Goal: Transaction & Acquisition: Purchase product/service

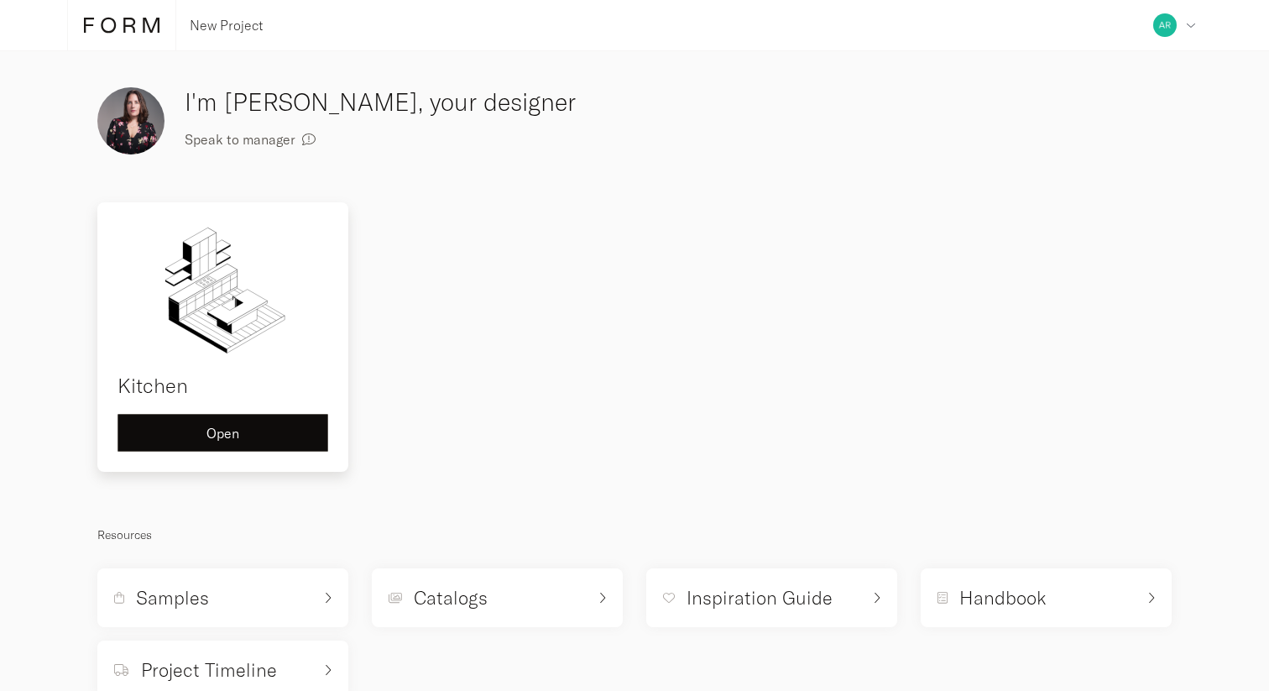
scroll to position [50, 0]
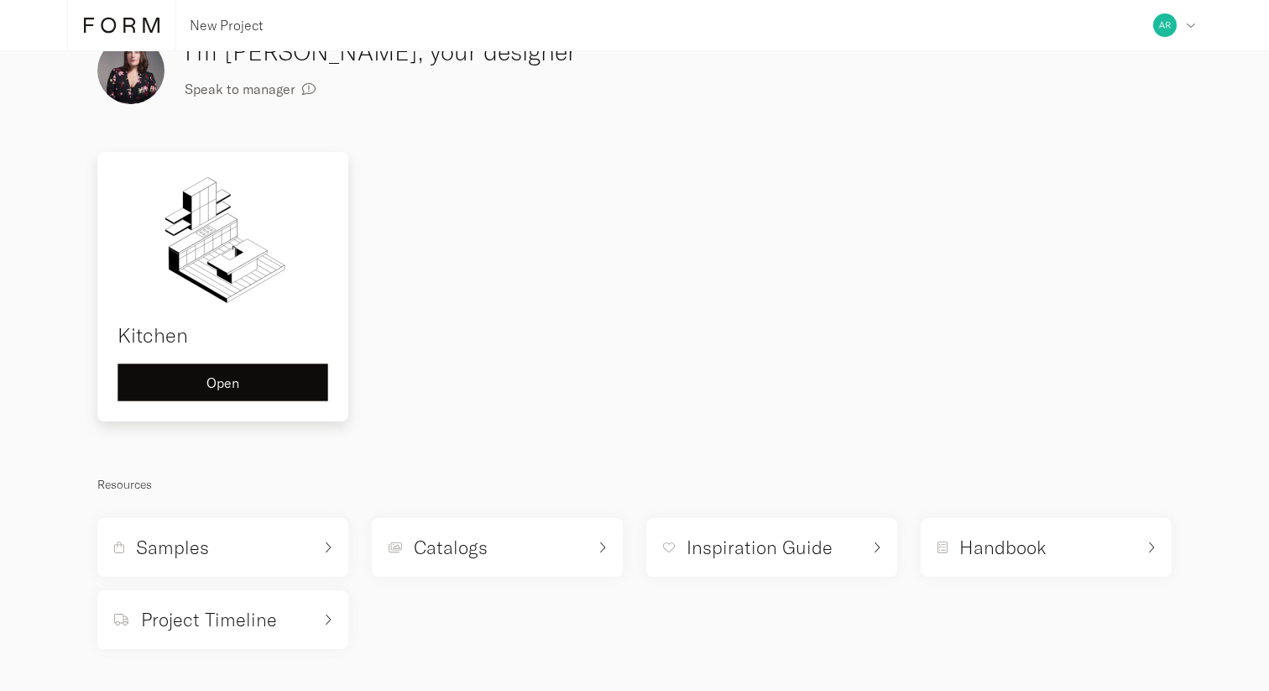
click at [268, 390] on button "Open" at bounding box center [223, 382] width 211 height 38
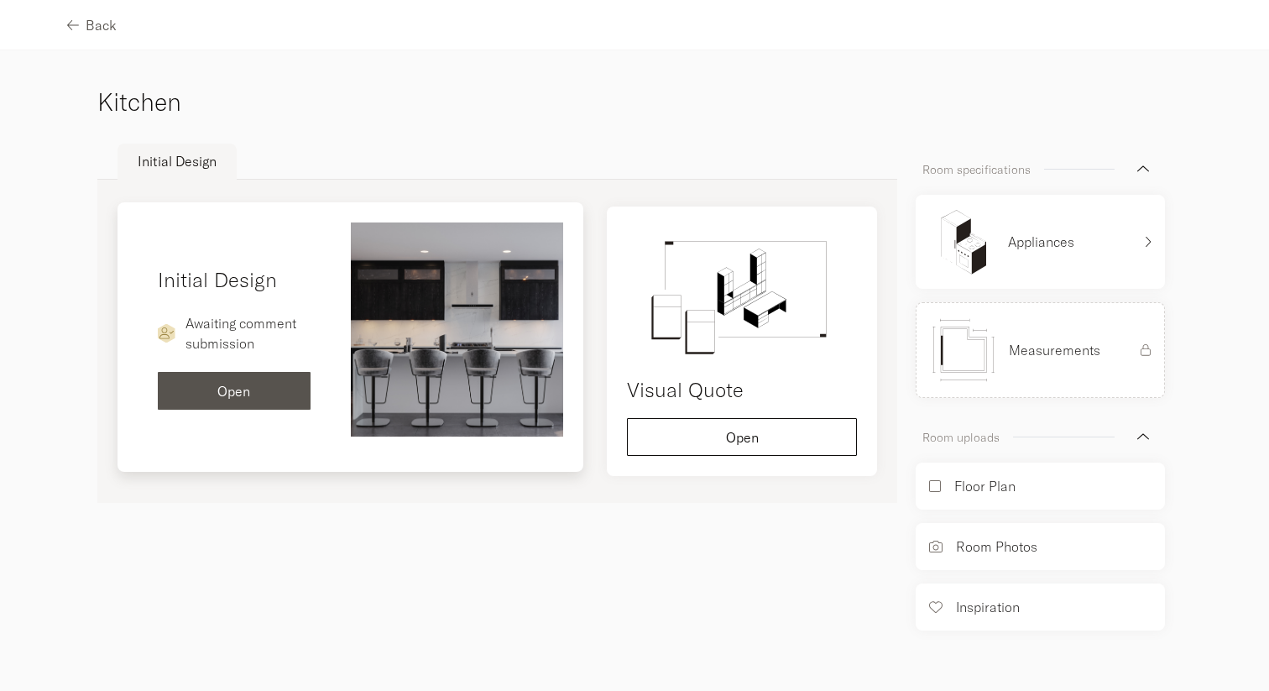
click at [455, 388] on img at bounding box center [457, 329] width 213 height 214
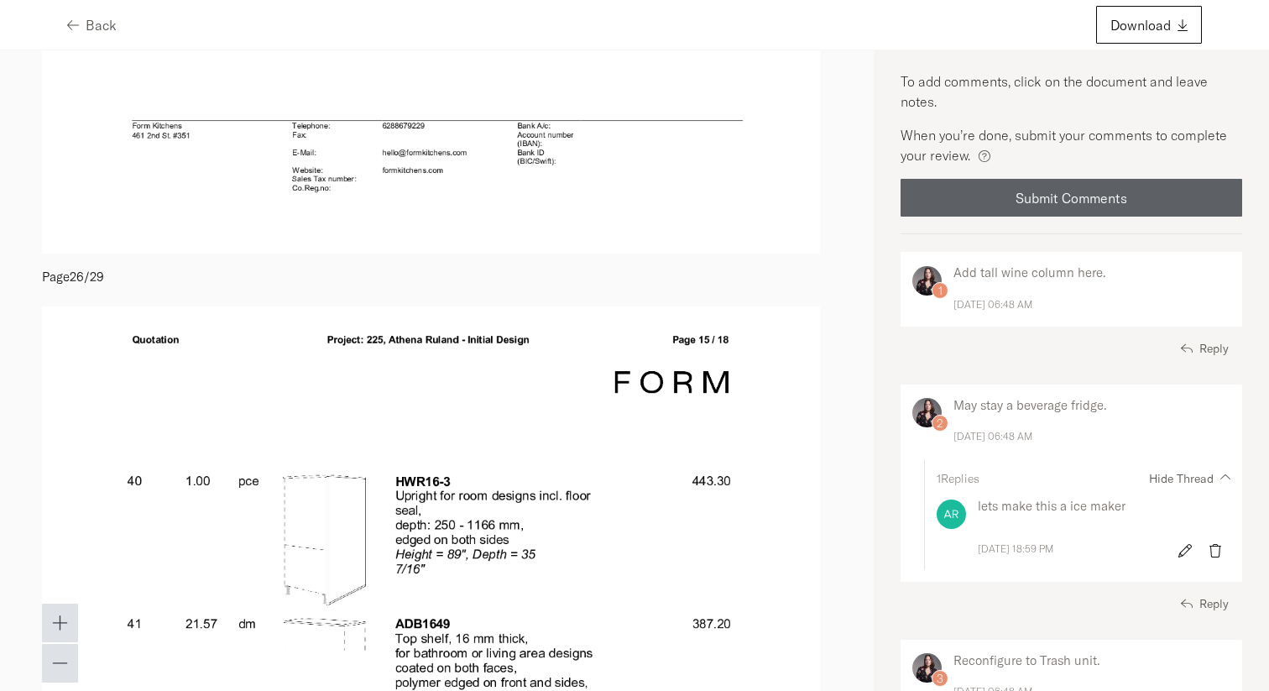
scroll to position [20915, 0]
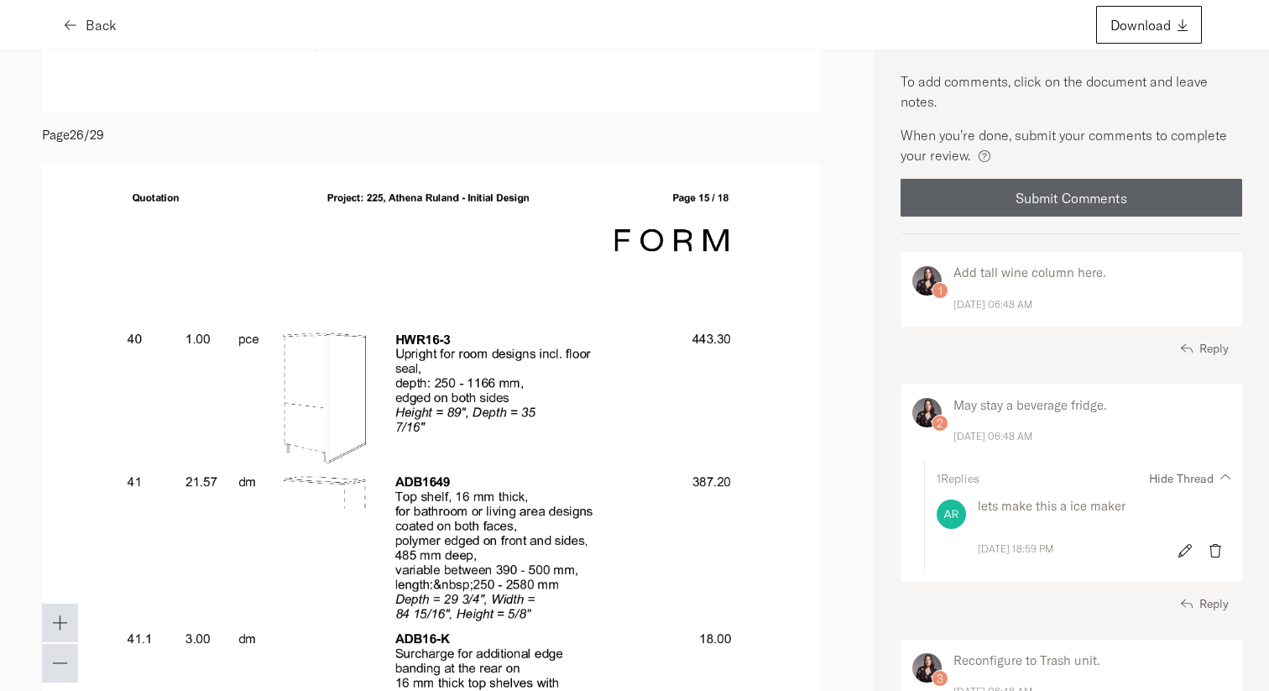
click at [68, 25] on icon "button" at bounding box center [71, 24] width 12 height 13
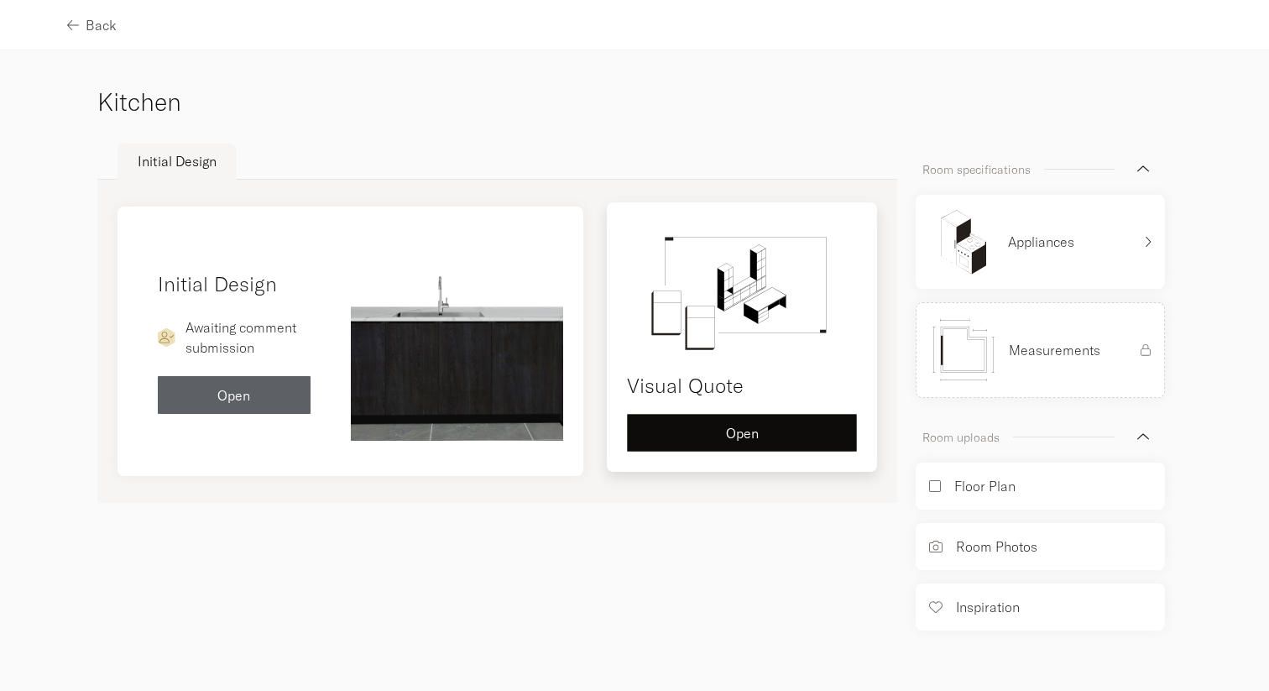
click at [731, 445] on button "Open" at bounding box center [742, 433] width 230 height 38
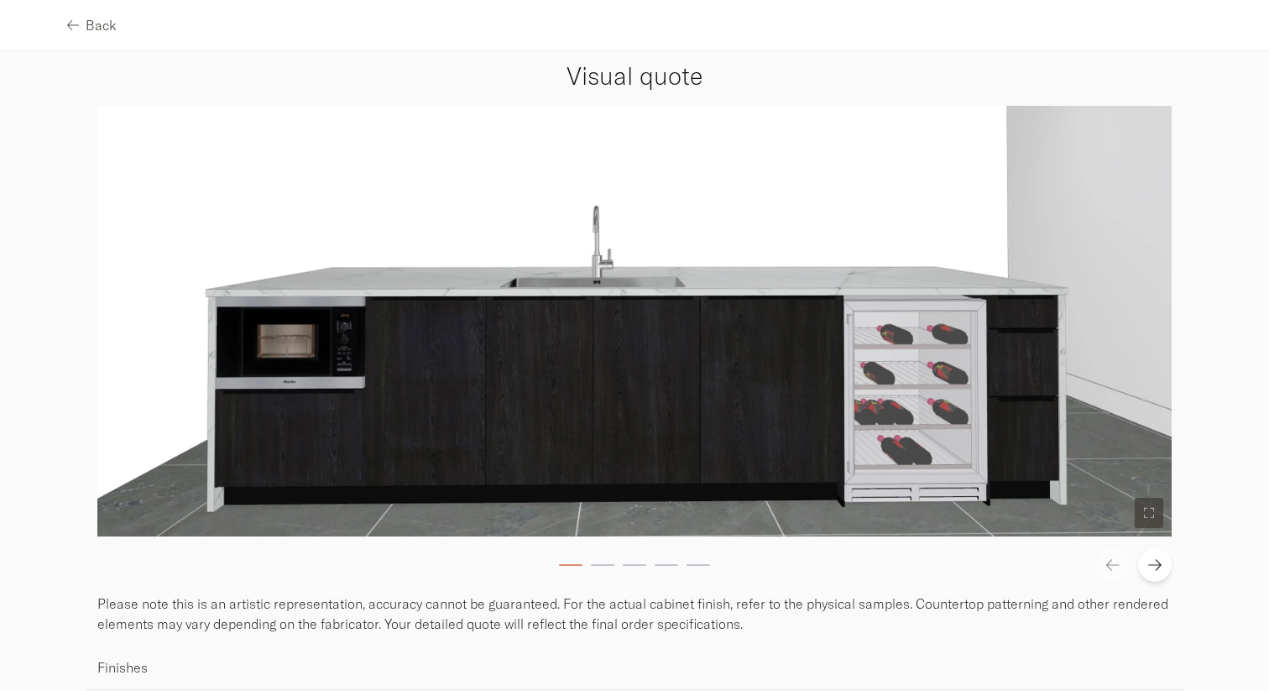
scroll to position [94, 0]
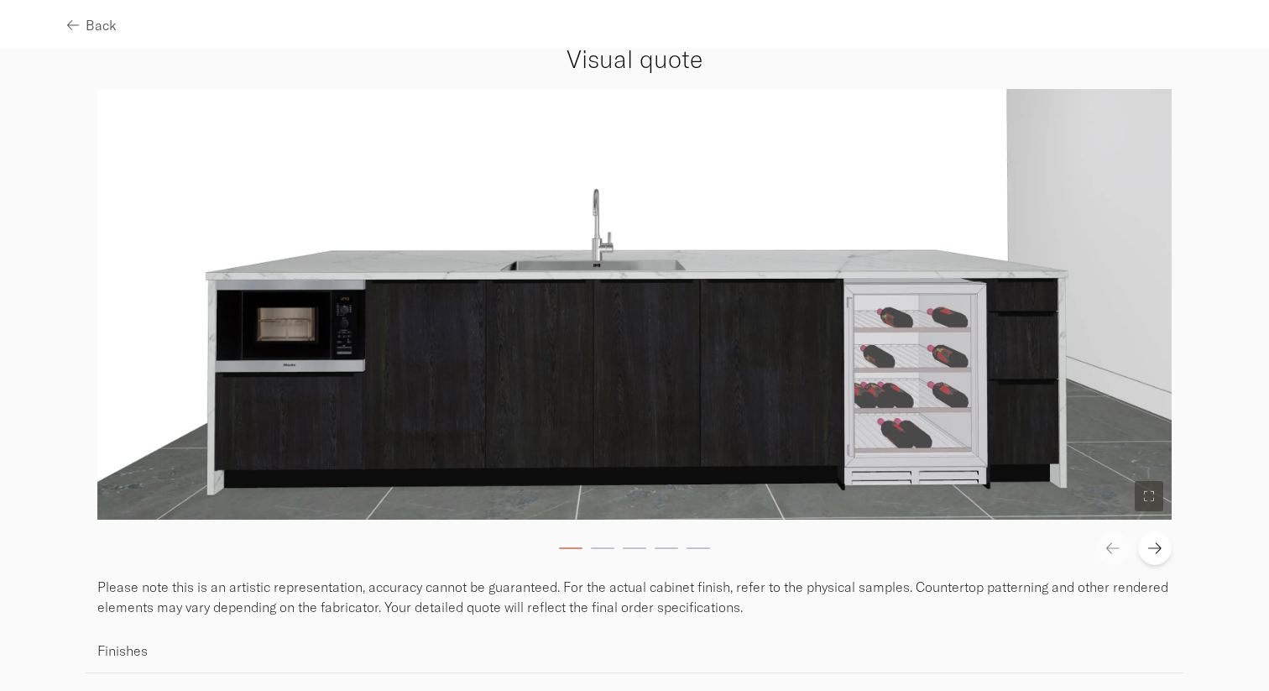
click at [1164, 551] on button at bounding box center [1155, 548] width 34 height 34
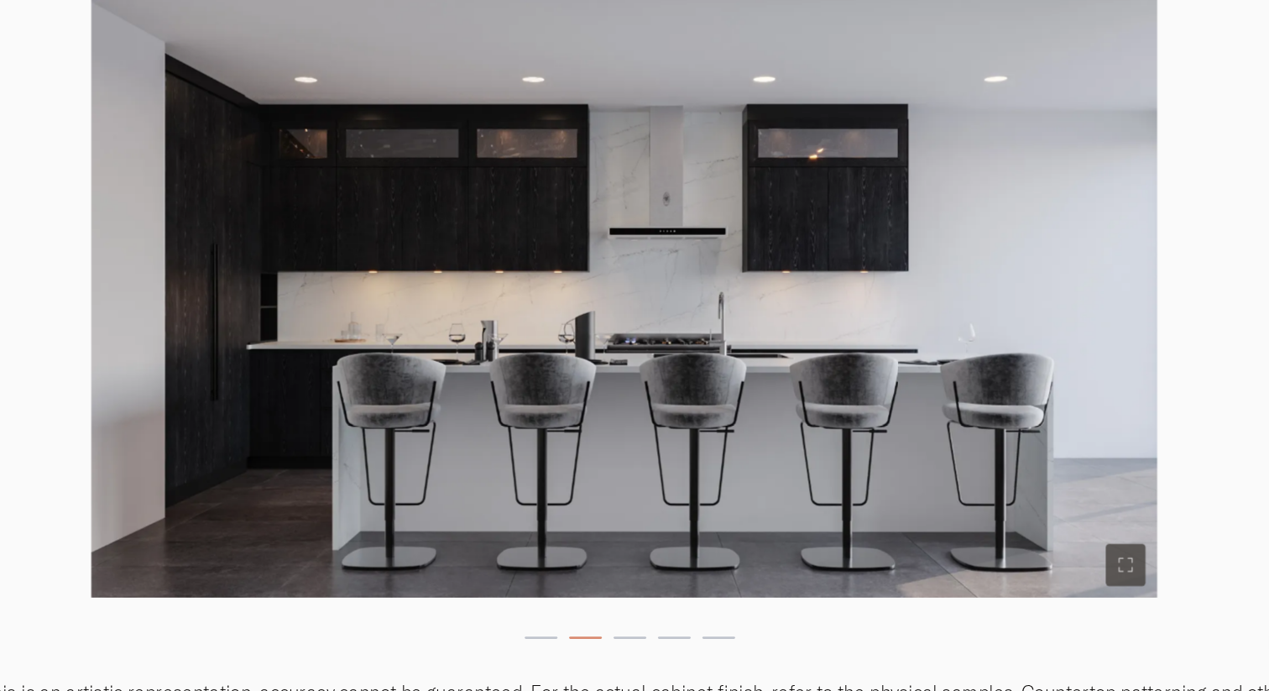
click at [894, 372] on img at bounding box center [631, 304] width 766 height 431
click at [993, 502] on button at bounding box center [990, 496] width 29 height 30
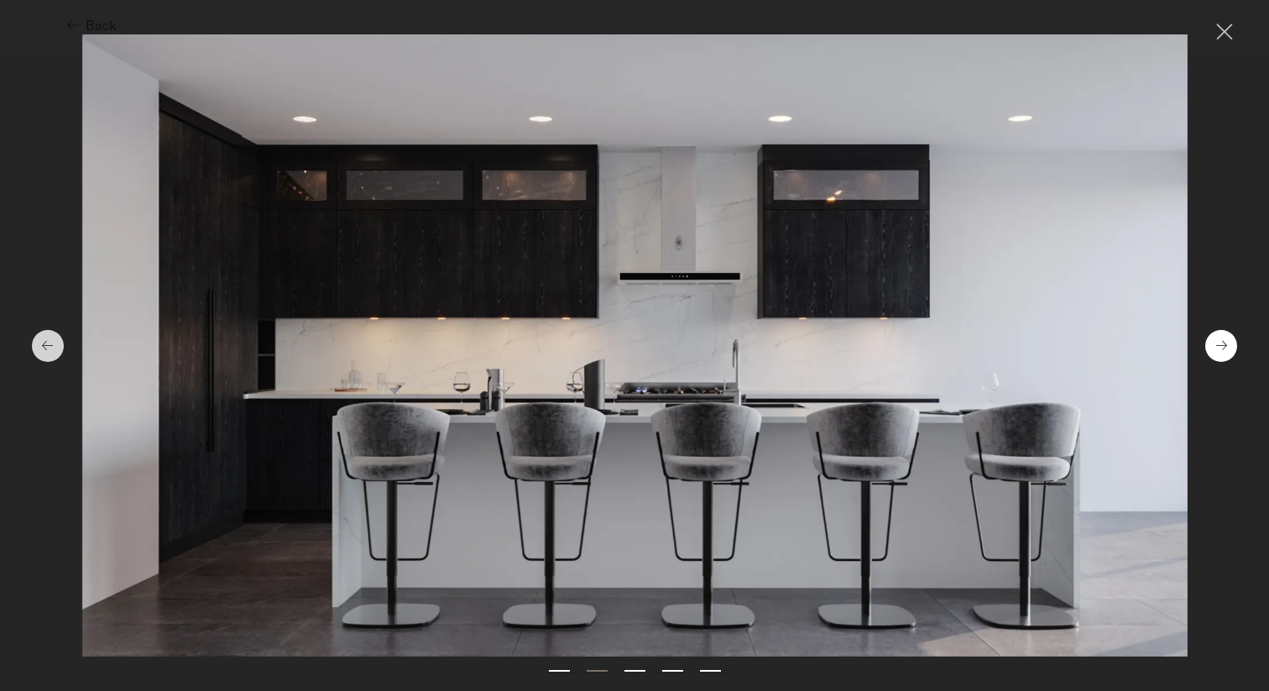
click at [1226, 353] on div at bounding box center [1221, 346] width 32 height 32
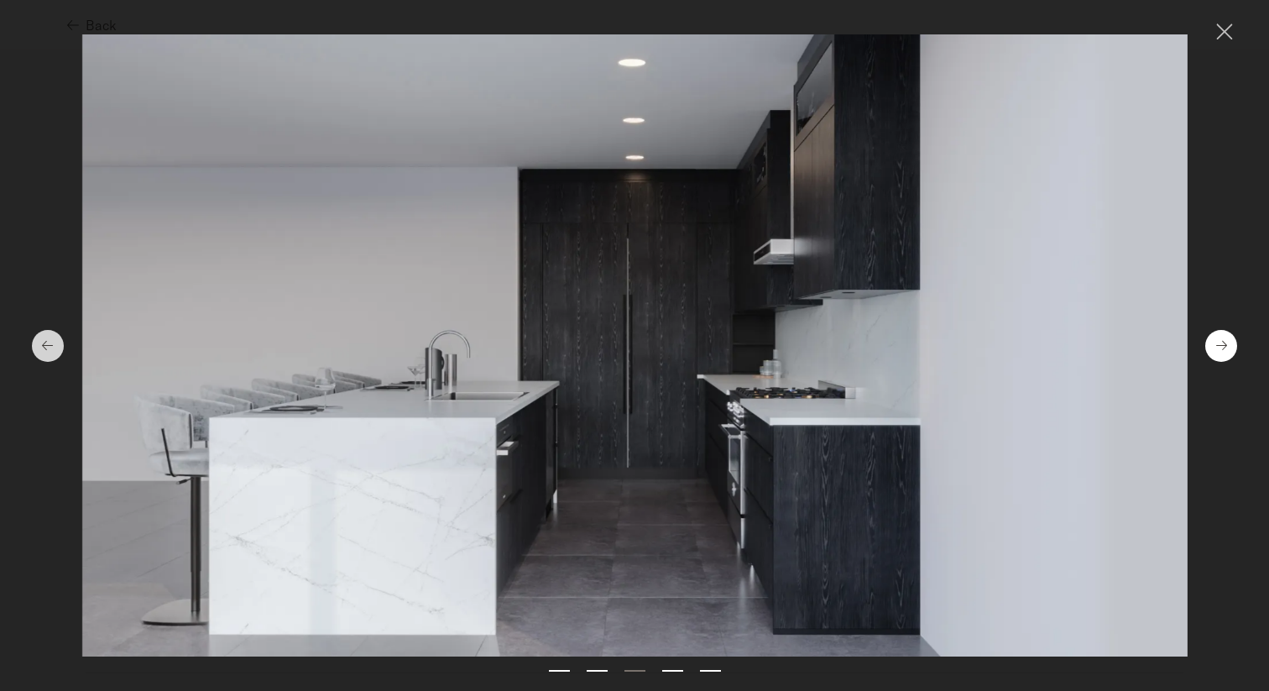
click at [1232, 347] on div at bounding box center [1221, 346] width 32 height 32
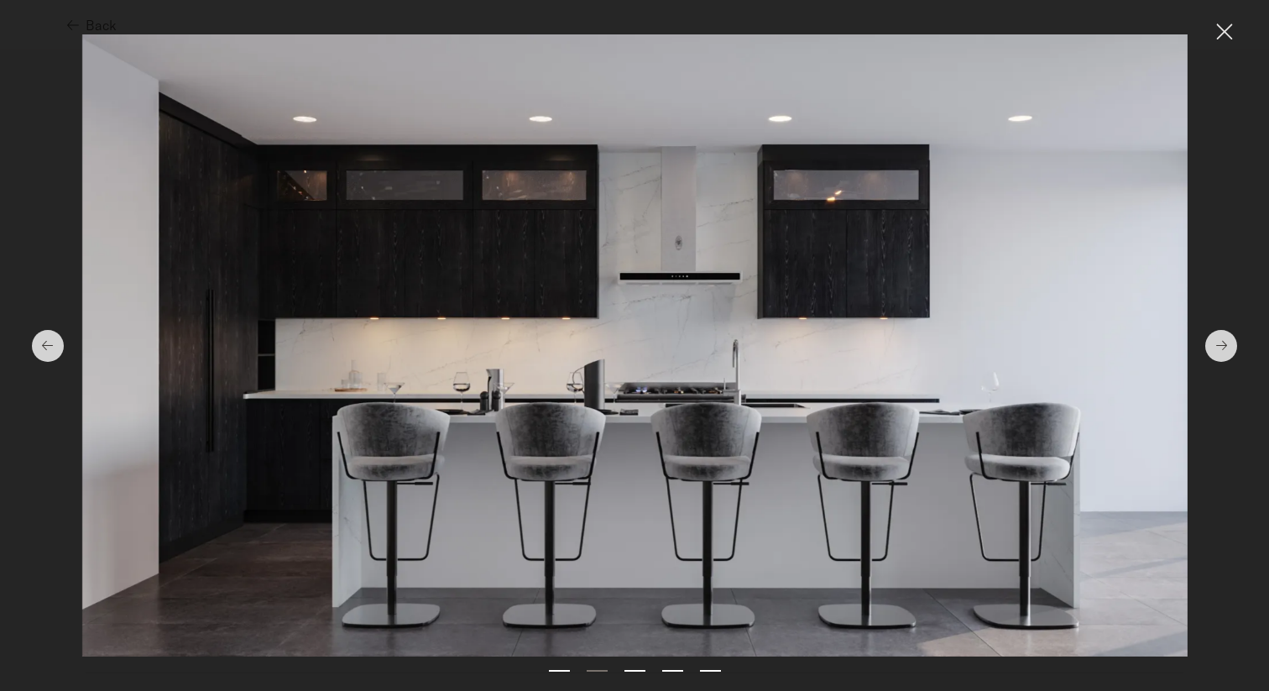
click at [1230, 34] on icon at bounding box center [1224, 28] width 25 height 33
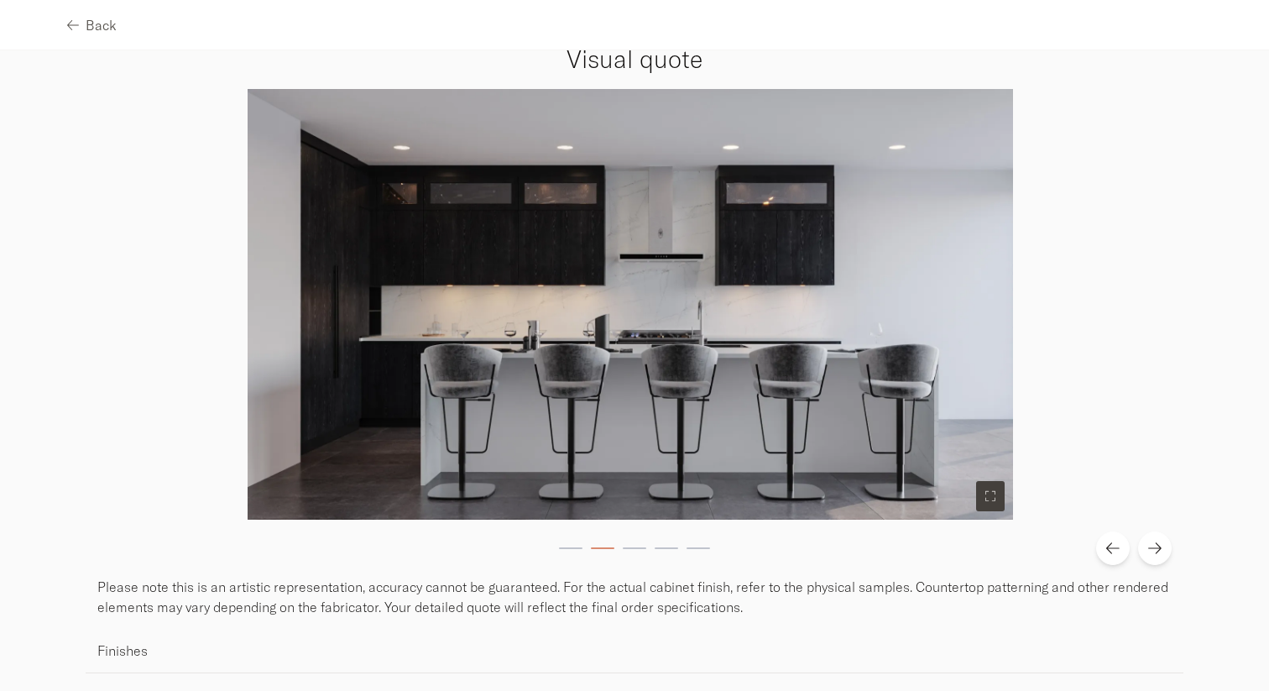
click at [994, 495] on button at bounding box center [990, 496] width 29 height 30
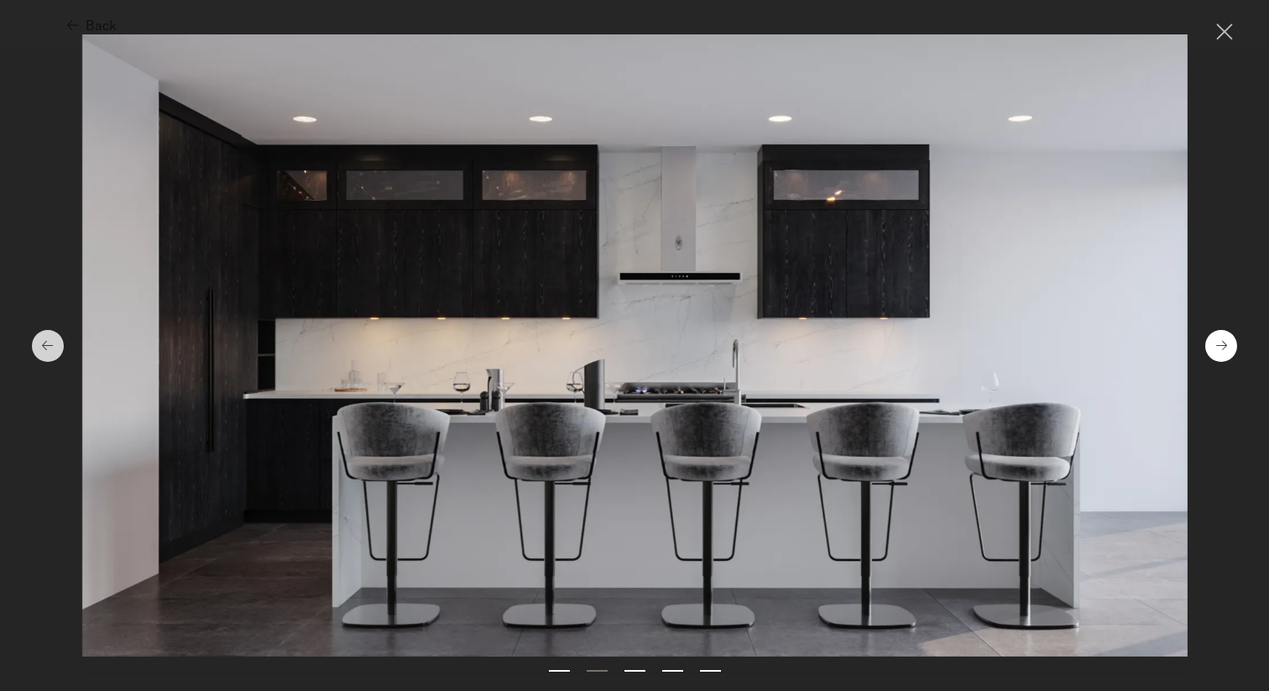
click at [1225, 345] on icon at bounding box center [1221, 345] width 11 height 9
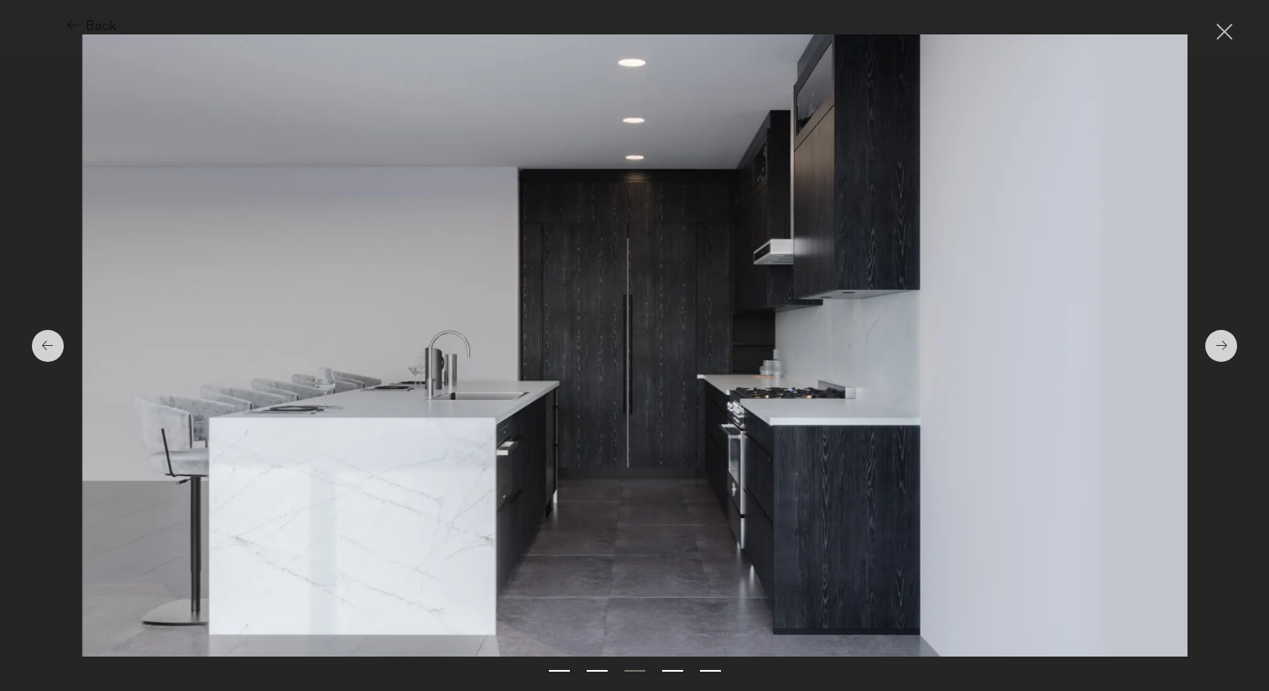
drag, startPoint x: 601, startPoint y: 384, endPoint x: 626, endPoint y: 421, distance: 44.0
click at [626, 421] on div at bounding box center [635, 345] width 1106 height 622
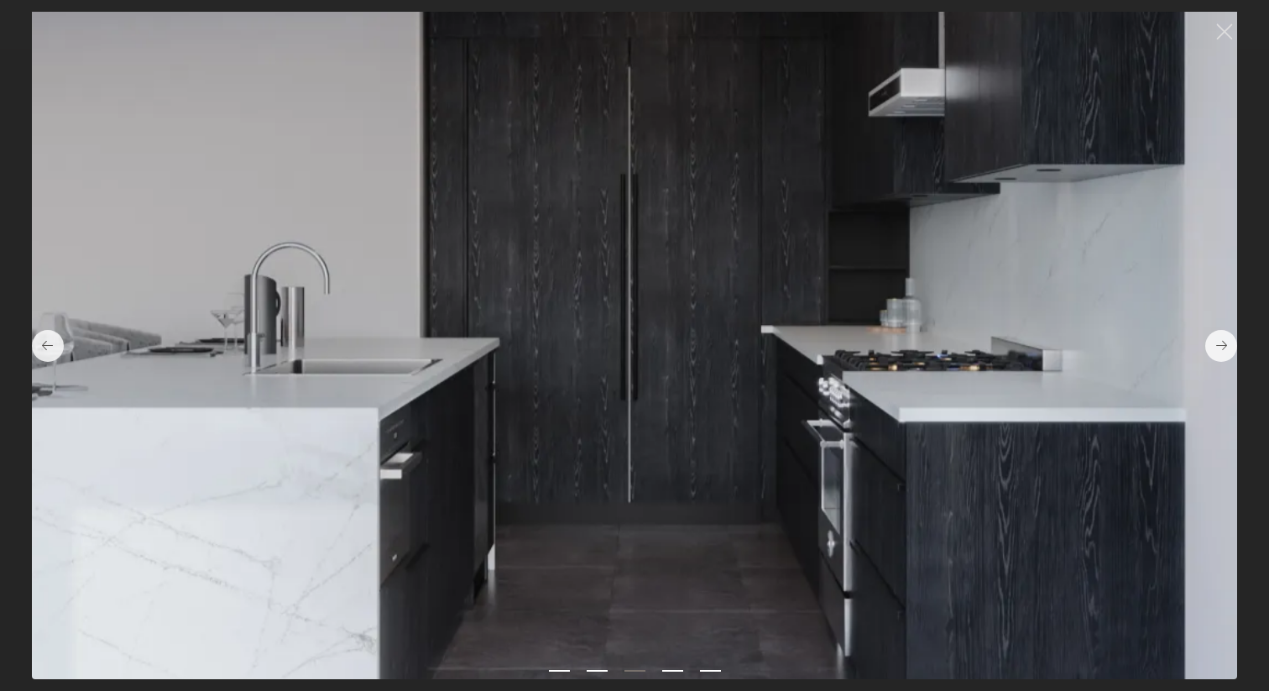
click at [667, 352] on div at bounding box center [635, 345] width 1106 height 622
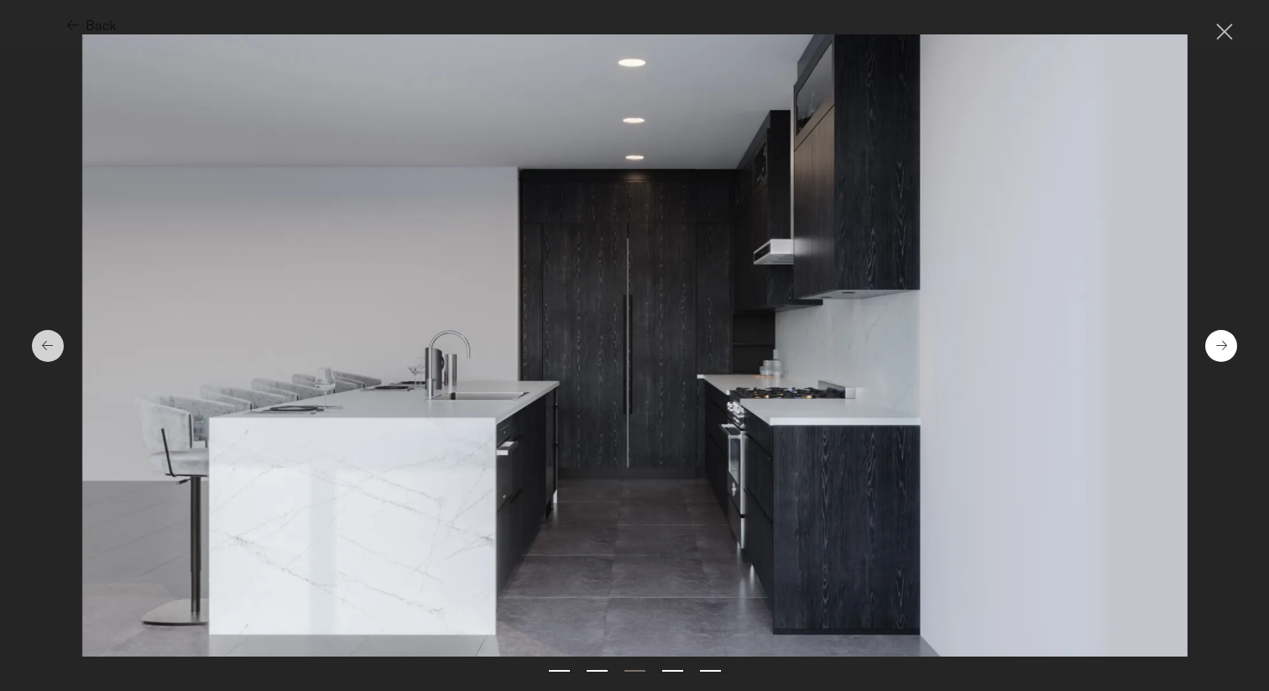
click at [1226, 343] on icon at bounding box center [1221, 345] width 11 height 13
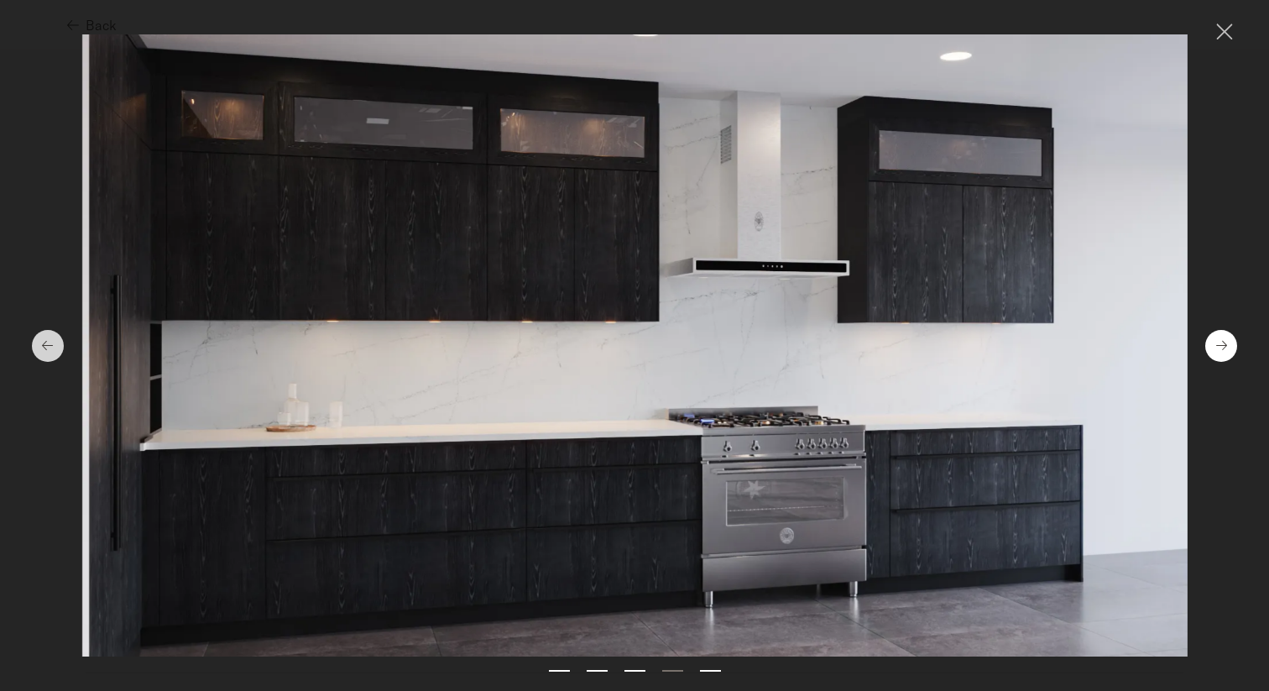
click at [1226, 344] on icon at bounding box center [1221, 345] width 11 height 13
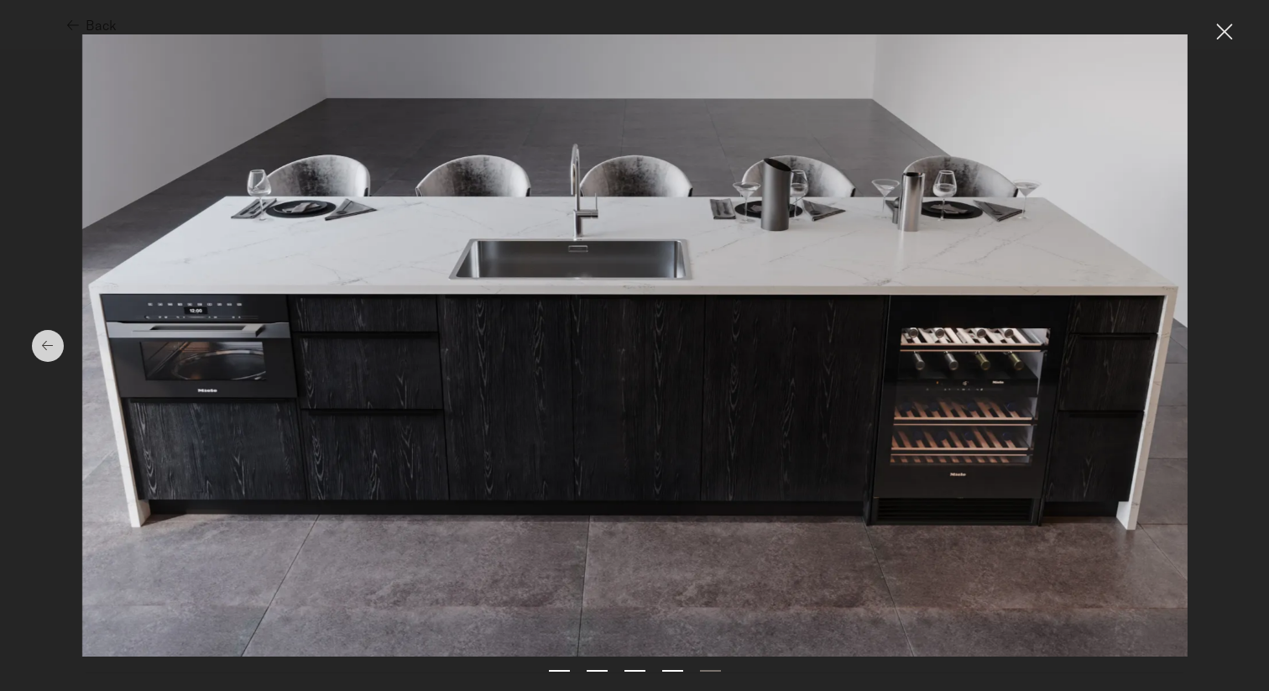
click at [1232, 40] on icon at bounding box center [1224, 28] width 25 height 33
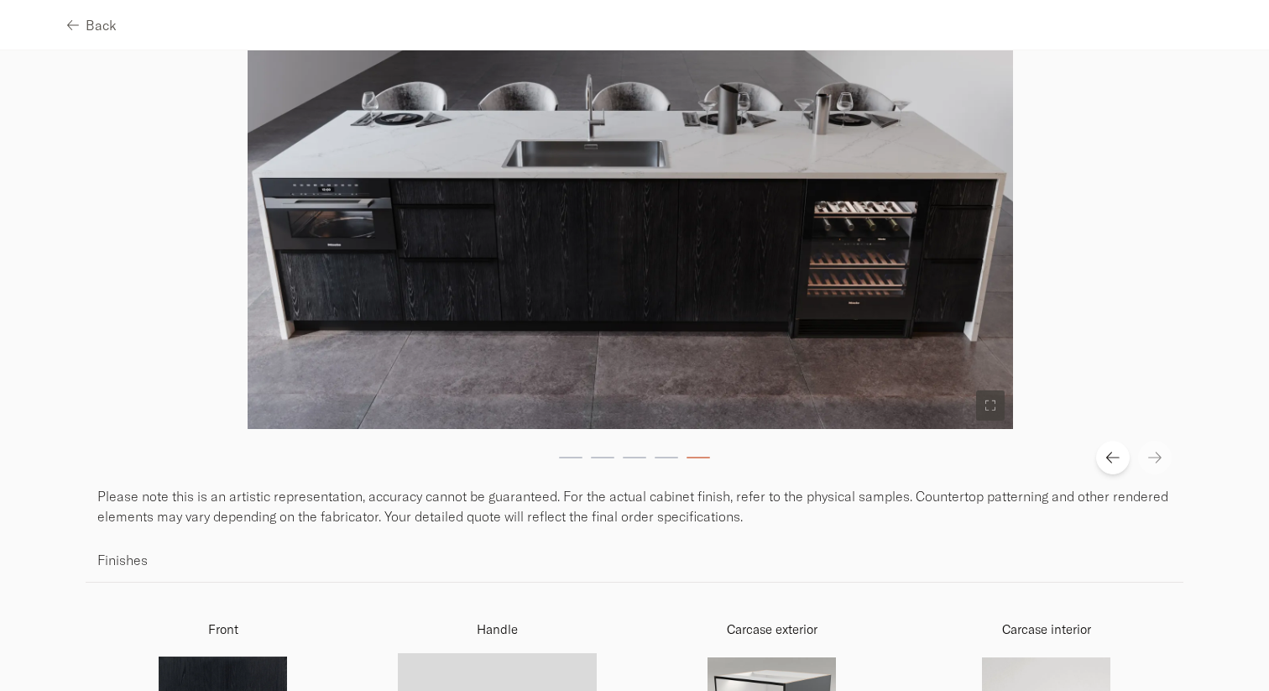
scroll to position [0, 0]
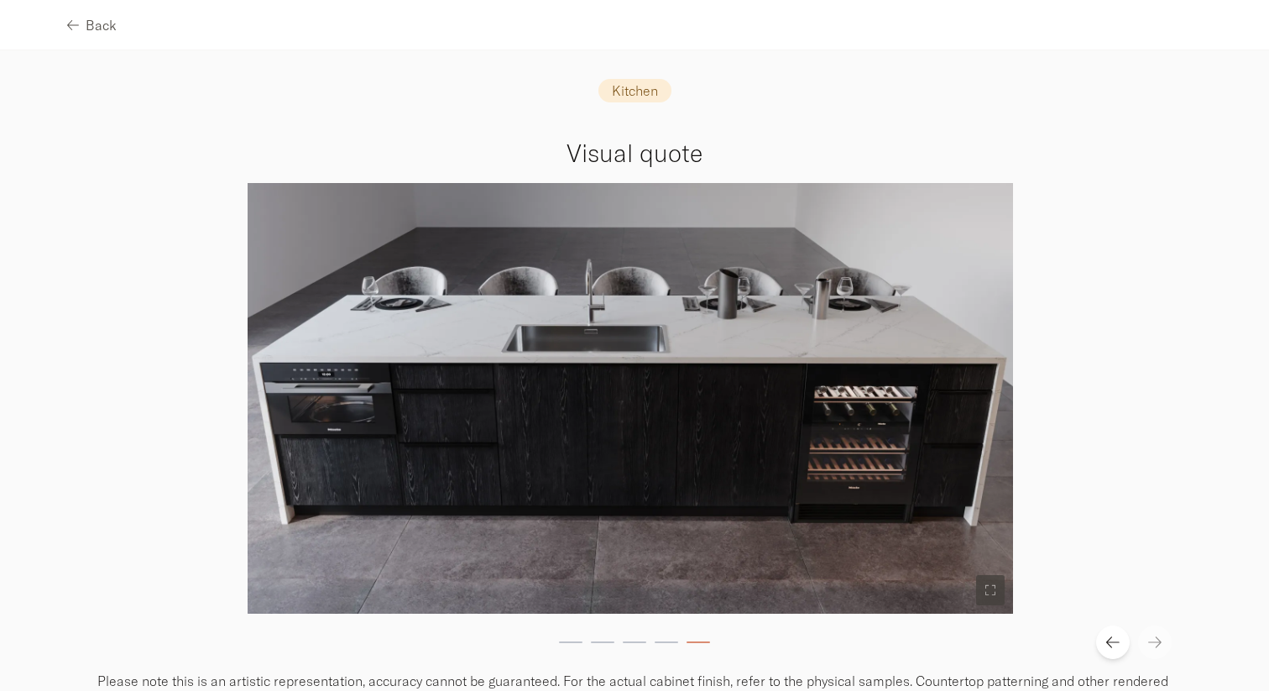
click at [193, 390] on div at bounding box center [630, 398] width 1083 height 431
click at [305, 367] on img at bounding box center [631, 398] width 766 height 431
click at [545, 332] on img at bounding box center [631, 398] width 766 height 431
click at [73, 30] on icon "button" at bounding box center [71, 24] width 12 height 13
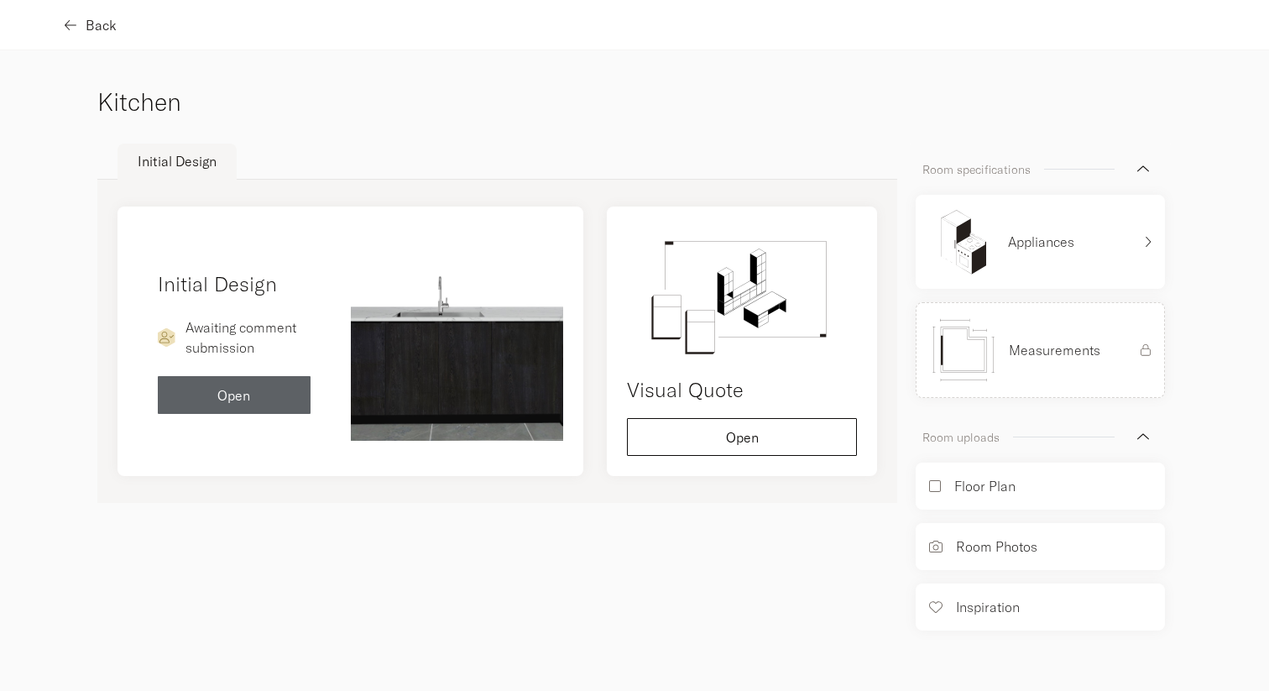
click at [80, 27] on div "Back" at bounding box center [92, 24] width 50 height 13
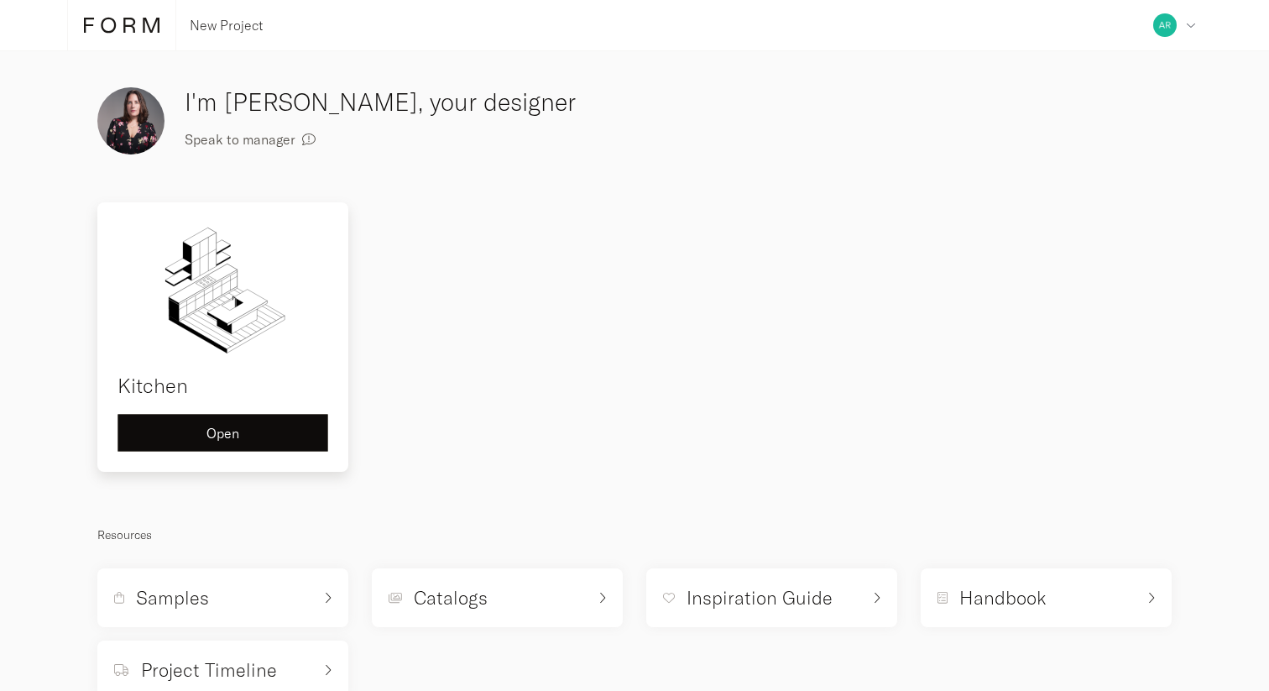
click at [178, 429] on div "Open" at bounding box center [223, 432] width 182 height 13
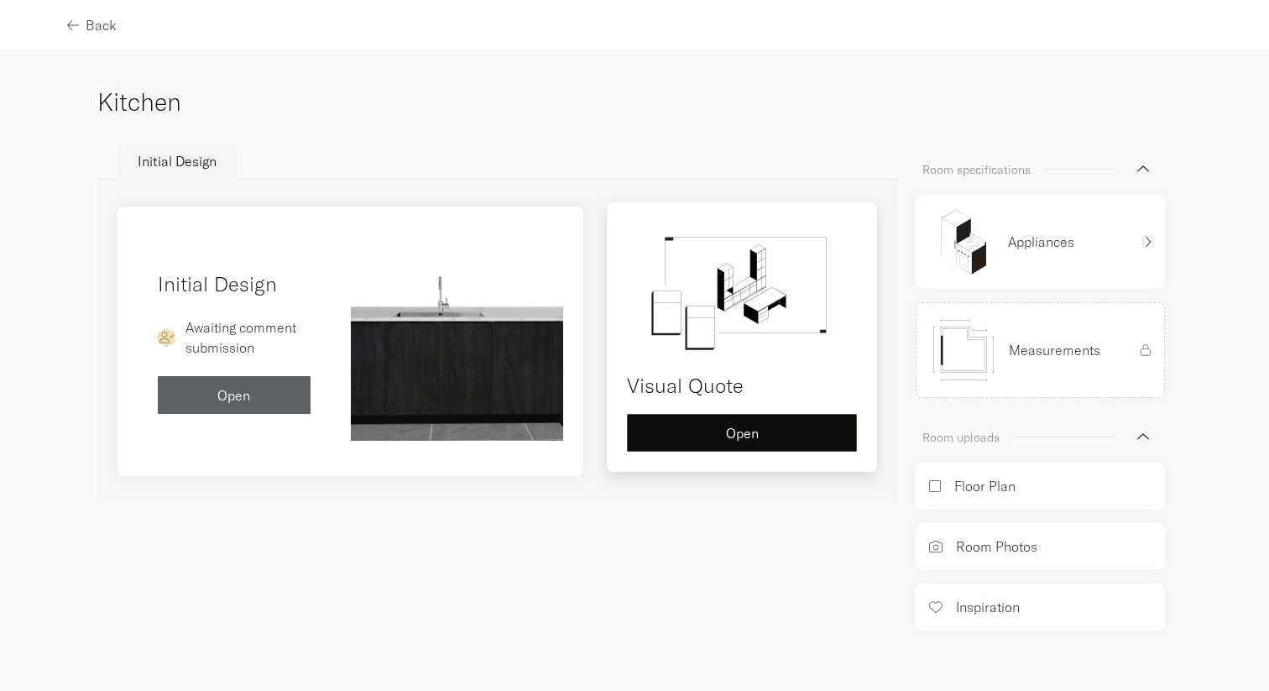
click at [673, 421] on button "Open" at bounding box center [742, 433] width 230 height 38
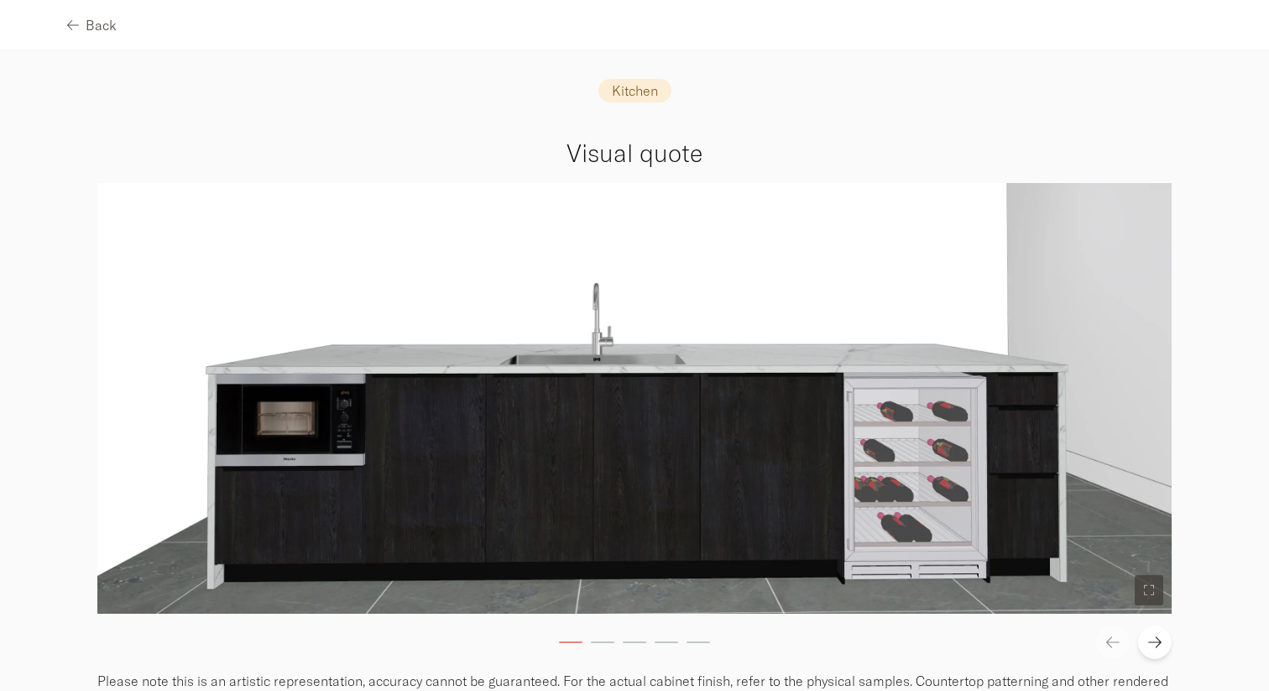
click at [1153, 651] on button at bounding box center [1155, 642] width 34 height 34
